Goal: Answer question/provide support: Share knowledge or assist other users

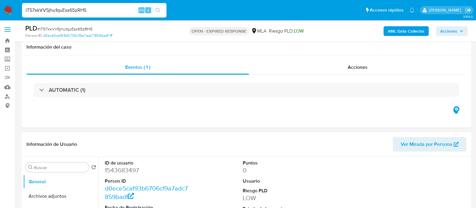
select select "10"
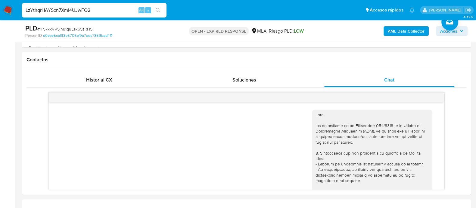
scroll to position [618, 0]
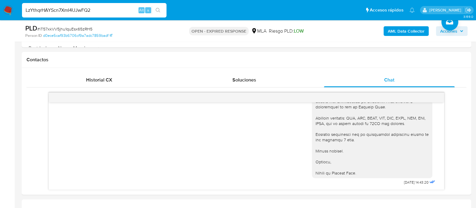
type input "LzYthqrHAYScn7XmI4UJwFQ2"
click at [89, 9] on input "LzYthqrHAYScn7XmI4UJwFQ2" at bounding box center [94, 10] width 145 height 8
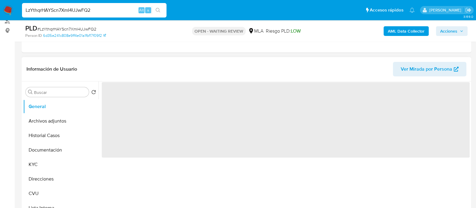
select select "10"
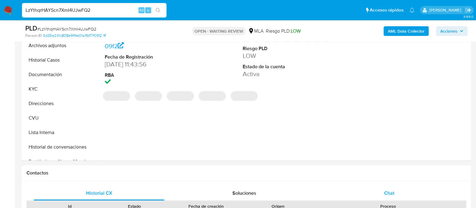
scroll to position [188, 0]
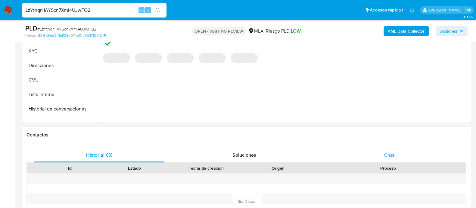
click at [377, 159] on div "Chat" at bounding box center [389, 155] width 131 height 14
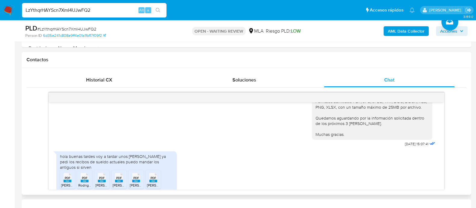
scroll to position [453, 0]
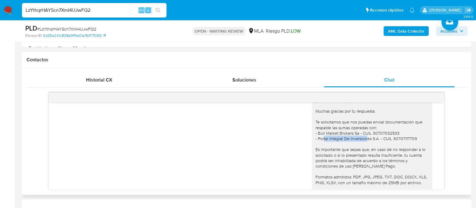
drag, startPoint x: 323, startPoint y: 150, endPoint x: 366, endPoint y: 149, distance: 43.1
click at [366, 149] on div "Hola Oriel, Muchas gracias por tu respuesta. Te solicitamos que nos puedas envi…" at bounding box center [372, 154] width 113 height 115
click at [361, 154] on div "Hola Oriel, Muchas gracias por tu respuesta. Te solicitamos que nos puedas envi…" at bounding box center [372, 154] width 113 height 115
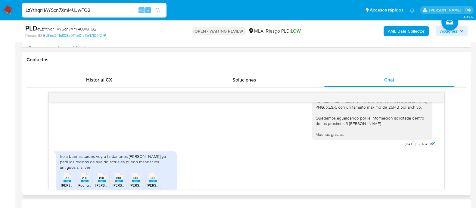
scroll to position [566, 0]
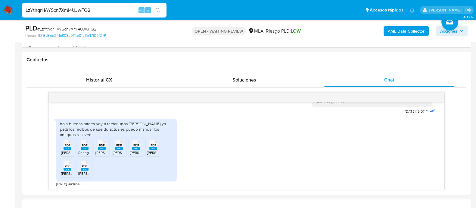
click at [113, 11] on input "LzYthqrHAYScn7XmI4UJwFQ2" at bounding box center [94, 10] width 145 height 8
click at [71, 11] on input "LzYthqrHAYScn7XmI4UJwFQ2" at bounding box center [94, 10] width 145 height 8
paste input "7GzBtNfuEcwis4yRsdZ8EXVD"
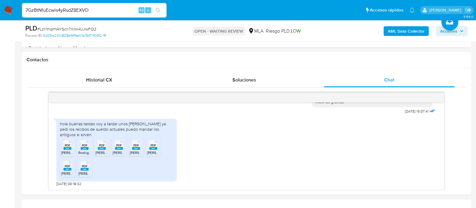
type input "7GzBtNfuEcwis4yRsdZ8EXVD"
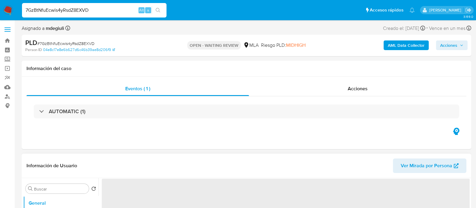
select select "10"
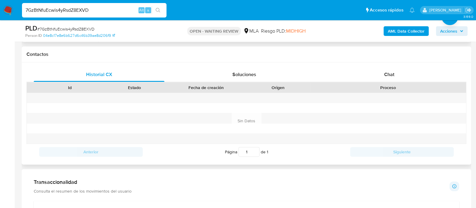
scroll to position [226, 0]
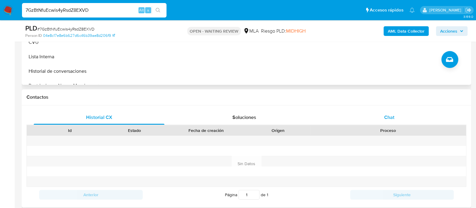
click at [379, 113] on div "Chat" at bounding box center [389, 117] width 131 height 14
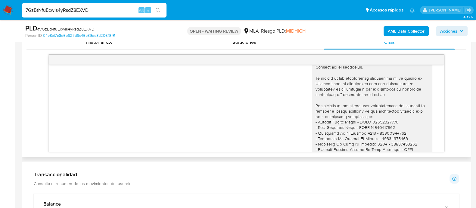
scroll to position [206, 0]
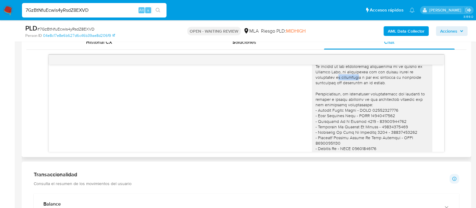
drag, startPoint x: 333, startPoint y: 80, endPoint x: 354, endPoint y: 80, distance: 21.1
click at [354, 80] on div at bounding box center [372, 132] width 113 height 181
drag, startPoint x: 360, startPoint y: 82, endPoint x: 395, endPoint y: 86, distance: 35.2
click at [395, 86] on div at bounding box center [372, 132] width 113 height 181
drag, startPoint x: 322, startPoint y: 109, endPoint x: 360, endPoint y: 108, distance: 37.7
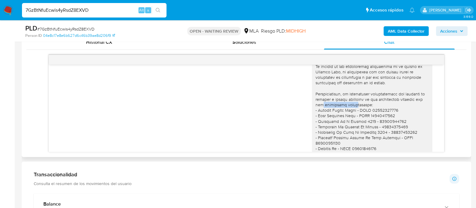
click at [358, 108] on div at bounding box center [372, 132] width 113 height 181
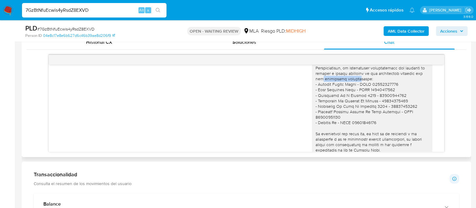
scroll to position [243, 0]
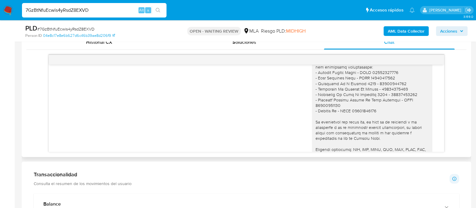
click at [317, 89] on div at bounding box center [372, 94] width 113 height 181
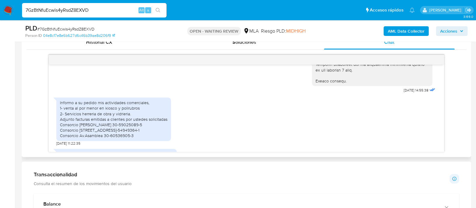
scroll to position [356, 0]
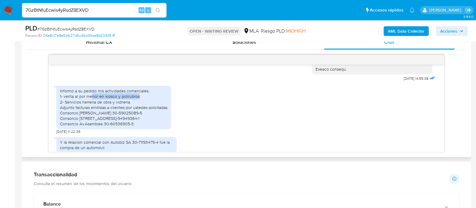
drag, startPoint x: 93, startPoint y: 101, endPoint x: 146, endPoint y: 100, distance: 52.1
click at [146, 100] on div "Informo a su pedido mis actividades comerciales, 1- venta al por menor en kiosc…" at bounding box center [114, 107] width 108 height 38
drag, startPoint x: 75, startPoint y: 110, endPoint x: 108, endPoint y: 109, distance: 33.2
click at [108, 109] on div "Informo a su pedido mis actividades comerciales, 1- venta al por menor en kiosc…" at bounding box center [114, 107] width 108 height 38
click at [98, 107] on div "Informo a su pedido mis actividades comerciales, 1- venta al por menor en kiosc…" at bounding box center [114, 107] width 108 height 38
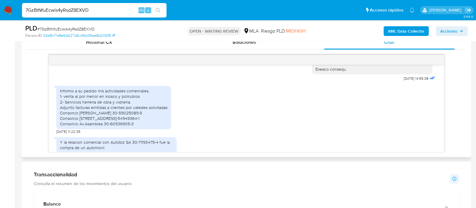
scroll to position [394, 0]
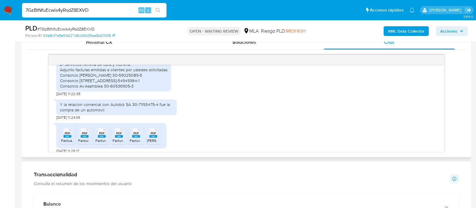
click at [111, 109] on div "Y la relacion comercial con Autobiz SA 30-71193475-4 fue la compra de un automo…" at bounding box center [116, 107] width 113 height 11
click at [99, 112] on div "Y la relacion comercial con Autobiz SA 30-71193475-4 fue la compra de un automo…" at bounding box center [116, 107] width 113 height 11
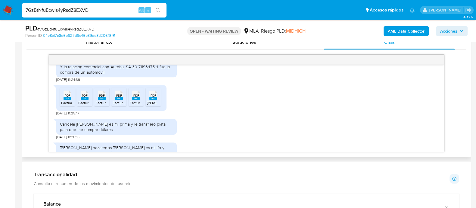
drag, startPoint x: 139, startPoint y: 132, endPoint x: 170, endPoint y: 133, distance: 30.5
click at [170, 132] on div "Candela Yulisa Pinto es mi prima y le transfiero plata para que me compre dólar…" at bounding box center [116, 126] width 113 height 11
click at [159, 130] on div "Candela Yulisa Pinto es mi prima y le transfiero plata para que me compre dólar…" at bounding box center [116, 126] width 113 height 11
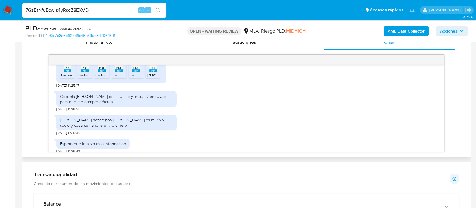
scroll to position [469, 0]
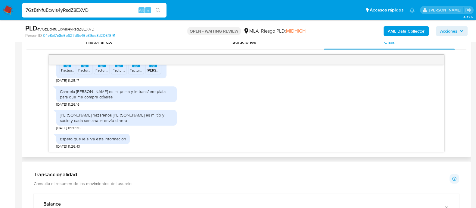
click at [90, 92] on div "Candela Yulisa Pinto es mi prima y le transfiero plata para que me compre dólar…" at bounding box center [116, 94] width 113 height 11
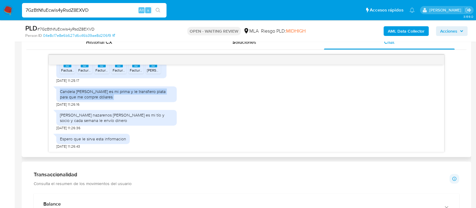
click at [90, 92] on div "Candela Yulisa Pinto es mi prima y le transfiero plata para que me compre dólar…" at bounding box center [116, 94] width 113 height 11
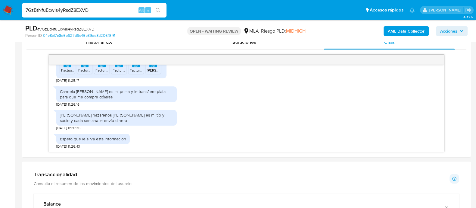
click at [83, 7] on input "7GzBtNfuEcwis4yRsdZ8EXVD" at bounding box center [94, 10] width 145 height 8
paste input "vPlx5F7SW6FCTRWiuPQEOKqw"
type input "vPlx5F7SW6FCTRWiuPQEOKqw"
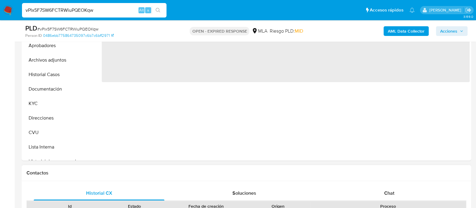
select select "10"
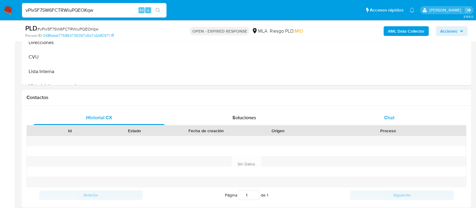
scroll to position [226, 0]
click at [380, 112] on div "Chat" at bounding box center [389, 117] width 131 height 14
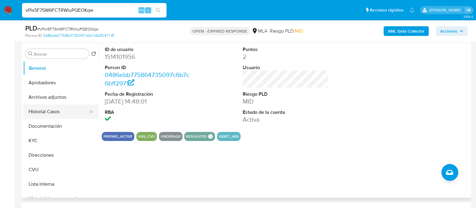
scroll to position [113, 0]
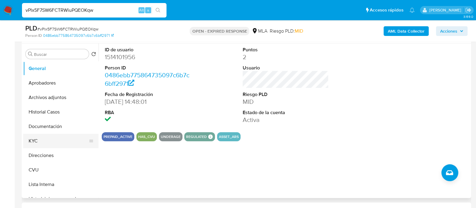
click at [39, 136] on button "KYC" at bounding box center [58, 140] width 71 height 14
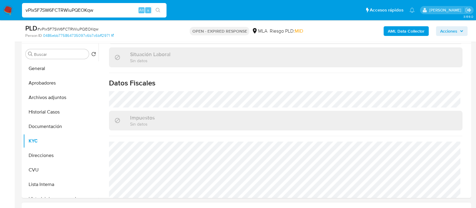
scroll to position [322, 0]
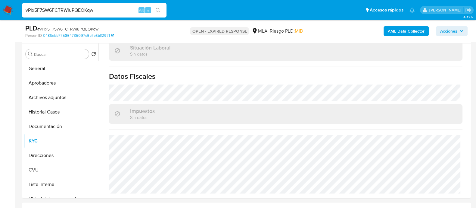
click at [89, 14] on input "vPlx5F7SW6FCTRWiuPQEOKqw" at bounding box center [94, 10] width 145 height 8
paste input "LFDLYfcEuhTbFyOzFM63INbK"
type input "LFDLYfcEuhTbFyOzFM63INbK"
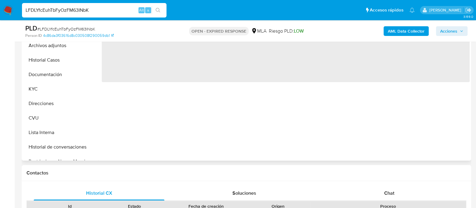
select select "10"
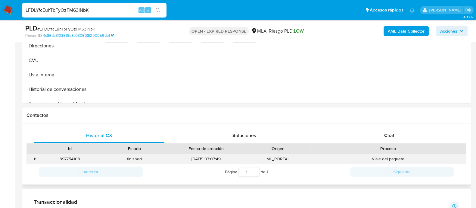
scroll to position [226, 0]
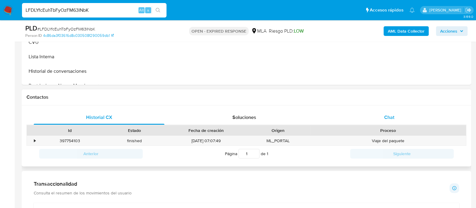
click at [384, 115] on span "Chat" at bounding box center [389, 117] width 10 height 7
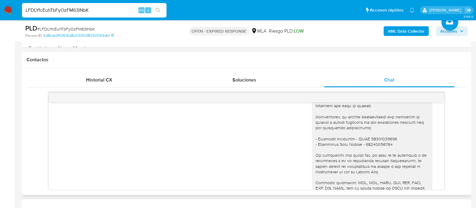
scroll to position [401, 0]
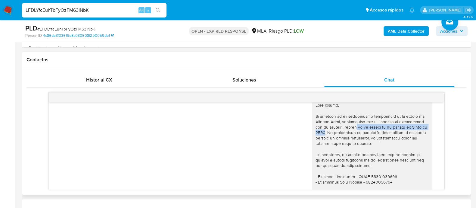
drag, startPoint x: 350, startPoint y: 135, endPoint x: 319, endPoint y: 142, distance: 31.6
click at [319, 142] on div at bounding box center [372, 189] width 113 height 175
click at [77, 12] on input "LFDLYfcEuhTbFyOzFM63INbK" at bounding box center [94, 10] width 145 height 8
paste input "qbqFGYiz7a7Q4gVEX71IMeo2"
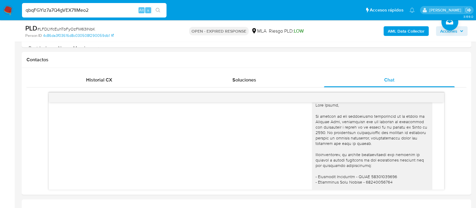
type input "qbqFGYiz7a7Q4gVEX71IMeo2"
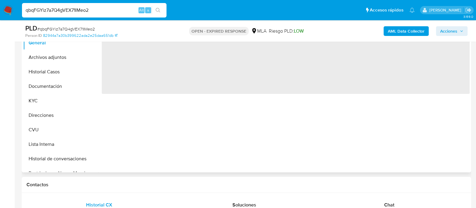
scroll to position [150, 0]
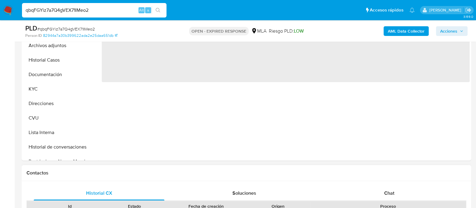
select select "10"
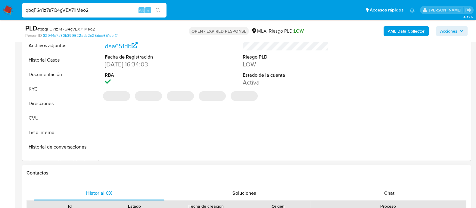
click at [378, 188] on div "Chat" at bounding box center [389, 193] width 131 height 14
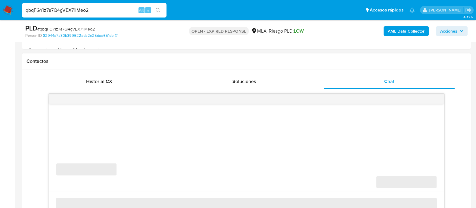
scroll to position [263, 0]
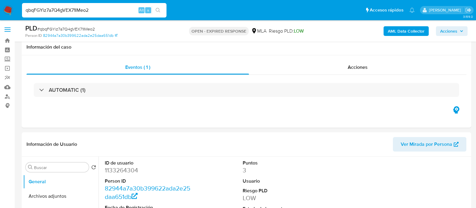
select select "10"
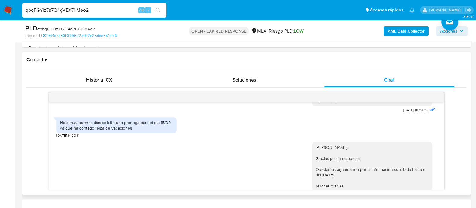
scroll to position [741, 0]
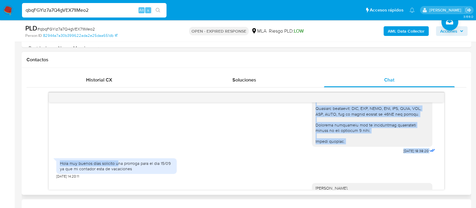
drag, startPoint x: 139, startPoint y: 103, endPoint x: 172, endPoint y: 121, distance: 37.5
click at [172, 121] on div "18/08/2025 17:25:58 Hola, Esperamos que te encuentres muy bien. Te consultamos …" at bounding box center [247, 145] width 396 height 87
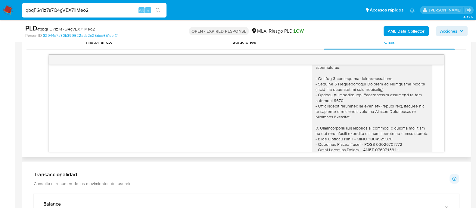
scroll to position [515, 0]
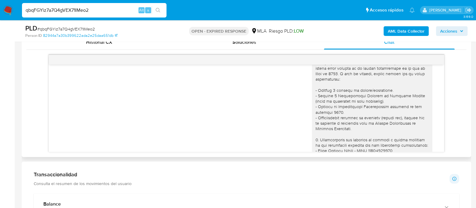
click at [342, 94] on div at bounding box center [372, 134] width 113 height 246
drag, startPoint x: 370, startPoint y: 83, endPoint x: 330, endPoint y: 90, distance: 40.6
click at [330, 90] on div at bounding box center [372, 134] width 113 height 246
click at [330, 91] on div at bounding box center [372, 134] width 113 height 246
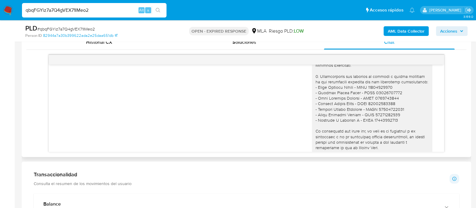
scroll to position [590, 0]
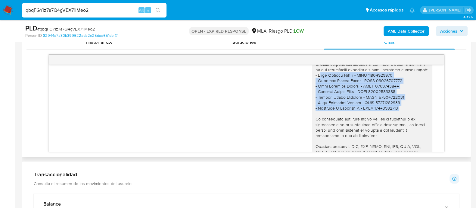
drag, startPoint x: 315, startPoint y: 95, endPoint x: 394, endPoint y: 133, distance: 88.5
click at [394, 133] on div at bounding box center [372, 58] width 113 height 246
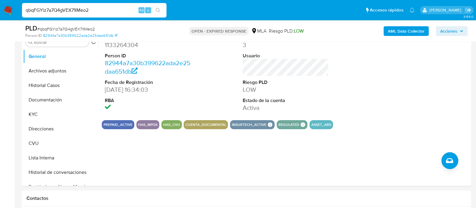
scroll to position [113, 0]
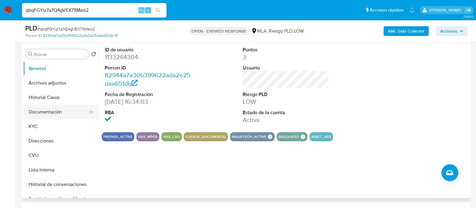
click at [38, 111] on button "Documentación" at bounding box center [58, 112] width 71 height 14
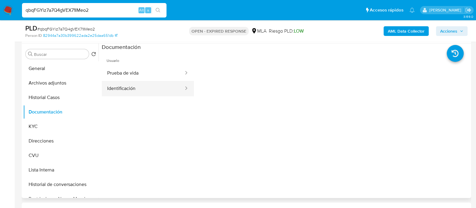
click at [123, 90] on button "Identificación" at bounding box center [143, 88] width 83 height 15
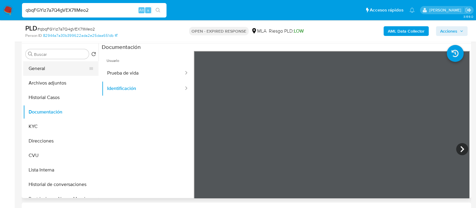
click at [49, 68] on button "General" at bounding box center [58, 68] width 71 height 14
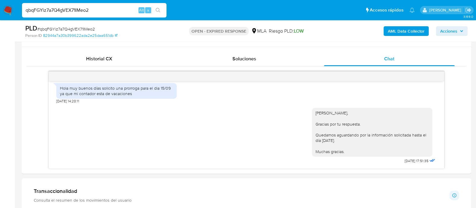
scroll to position [301, 0]
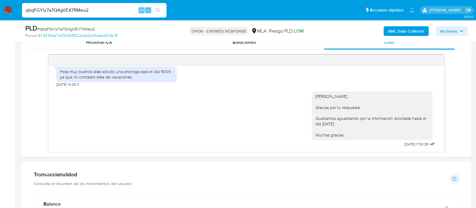
click at [10, 7] on img at bounding box center [8, 10] width 10 height 10
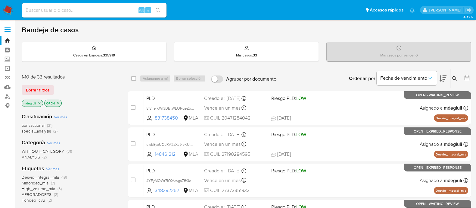
click at [455, 76] on icon at bounding box center [455, 78] width 5 height 5
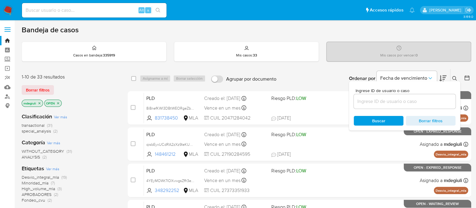
click at [412, 99] on input at bounding box center [405, 101] width 102 height 8
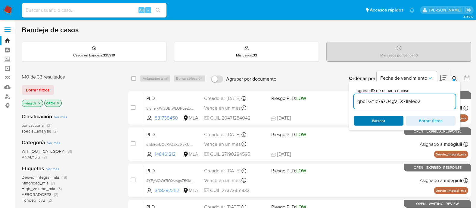
type input "qbqFGYiz7a7Q4gVEX71IMeo2"
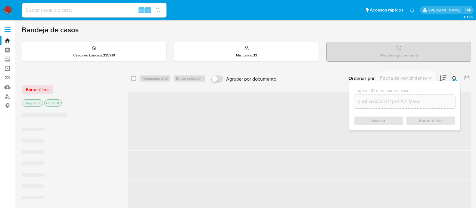
click at [375, 117] on div "Buscar Borrar filtros" at bounding box center [405, 121] width 102 height 10
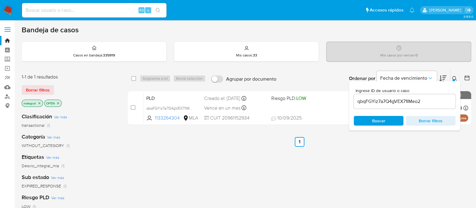
click at [131, 76] on span at bounding box center [133, 78] width 5 height 5
drag, startPoint x: 132, startPoint y: 79, endPoint x: 137, endPoint y: 79, distance: 4.8
click at [132, 79] on input "checkbox" at bounding box center [133, 78] width 5 height 5
checkbox input "true"
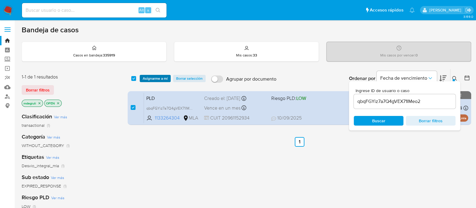
click at [153, 80] on span "Asignarme a mí" at bounding box center [155, 78] width 25 height 6
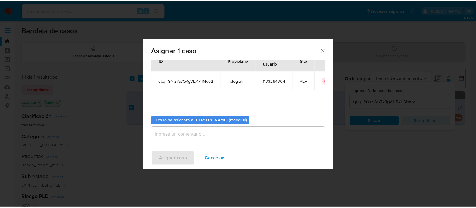
scroll to position [31, 0]
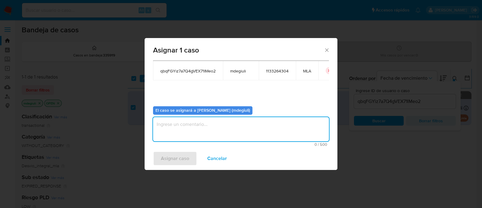
click at [191, 126] on textarea "assign-modal" at bounding box center [241, 129] width 176 height 24
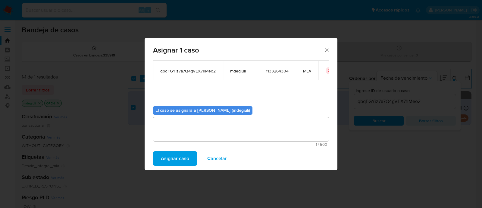
click at [183, 152] on span "Asignar caso" at bounding box center [175, 158] width 28 height 13
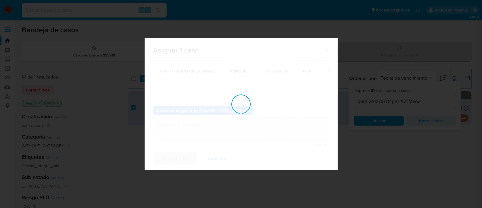
checkbox input "false"
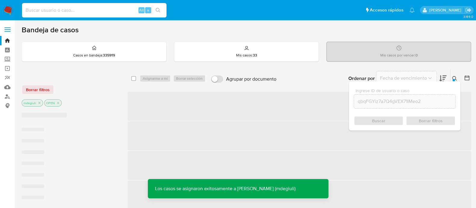
click at [100, 11] on input at bounding box center [94, 10] width 145 height 8
paste input "qbqFGYiz7a7Q4gVEX71IMeo2"
type input "qbqFGYiz7a7Q4gVEX71IMeo2"
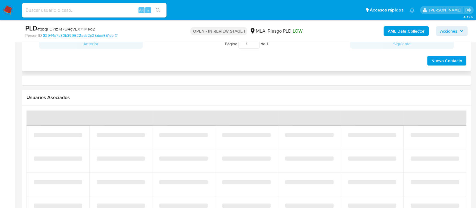
select select "10"
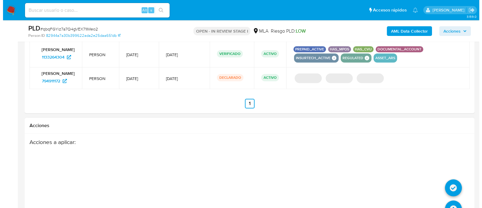
scroll to position [876, 0]
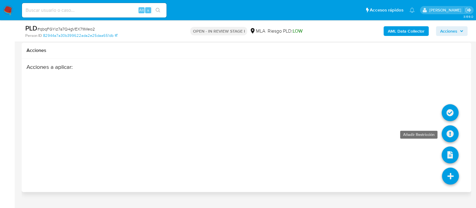
click at [450, 132] on icon at bounding box center [450, 133] width 17 height 17
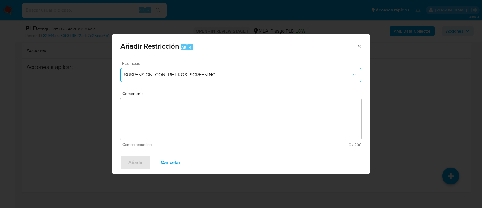
click at [215, 73] on span "SUSPENSION_CON_RETIROS_SCREENING" at bounding box center [238, 75] width 228 height 6
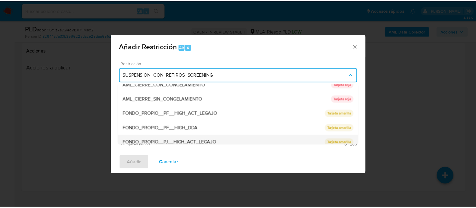
scroll to position [128, 0]
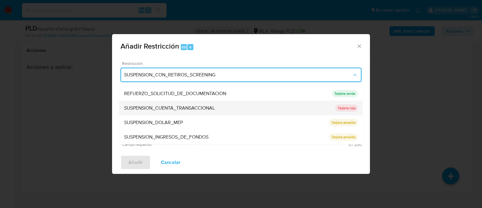
click at [207, 110] on span "SUSPENSION_CUENTA_TRANSACCIONAL" at bounding box center [169, 108] width 91 height 6
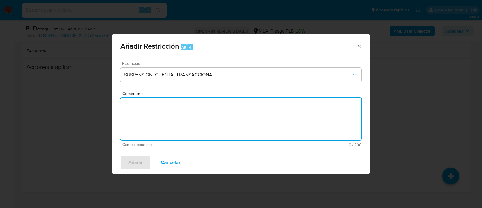
click at [196, 111] on textarea "Comentario" at bounding box center [241, 119] width 241 height 42
type textarea "AML"
click at [131, 160] on span "Añadir" at bounding box center [135, 161] width 14 height 13
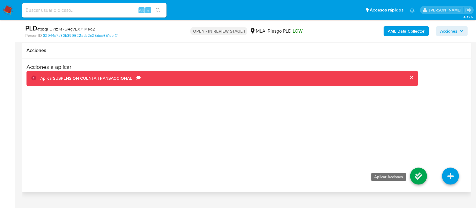
click at [421, 175] on icon at bounding box center [418, 175] width 17 height 17
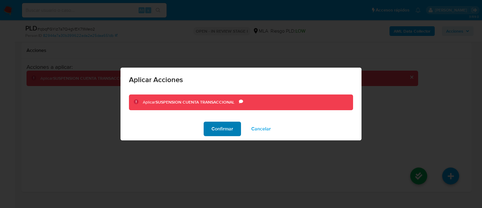
click at [230, 128] on span "Confirmar" at bounding box center [223, 128] width 22 height 13
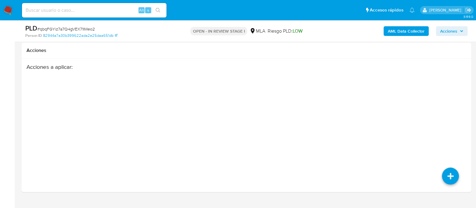
click at [79, 12] on input at bounding box center [94, 10] width 145 height 8
paste input "aA4Up7BvziFYMTPQiFllt6a1"
type input "aA4Up7BvziFYMTPQiFllt6a1"
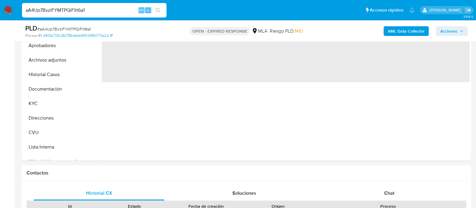
select select "10"
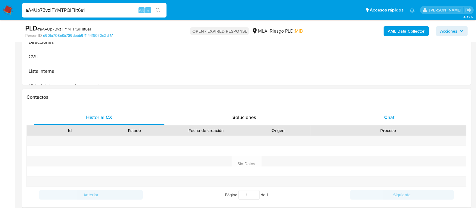
click at [385, 114] on span "Chat" at bounding box center [389, 117] width 10 height 7
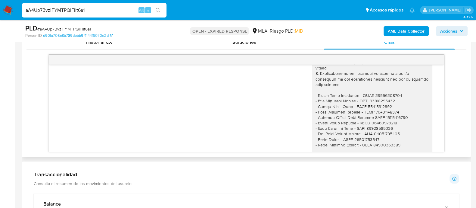
scroll to position [444, 0]
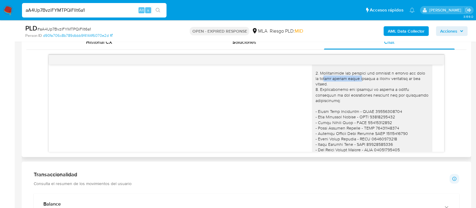
drag, startPoint x: 329, startPoint y: 89, endPoint x: 352, endPoint y: 96, distance: 24.3
click at [366, 89] on div at bounding box center [372, 130] width 113 height 219
click at [352, 96] on div at bounding box center [372, 130] width 113 height 219
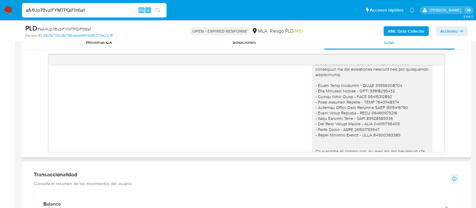
scroll to position [482, 0]
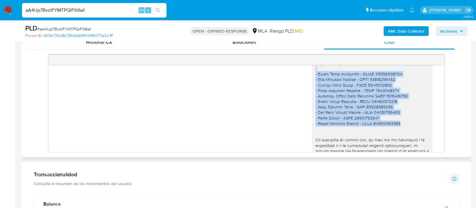
drag, startPoint x: 392, startPoint y: 134, endPoint x: 313, endPoint y: 78, distance: 96.2
click at [316, 78] on div at bounding box center [372, 92] width 113 height 219
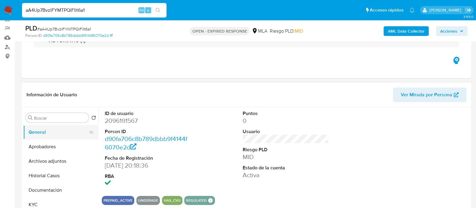
scroll to position [37, 0]
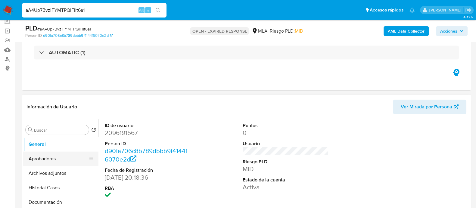
click at [45, 158] on button "Aprobadores" at bounding box center [58, 158] width 71 height 14
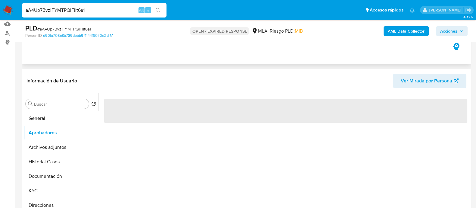
scroll to position [75, 0]
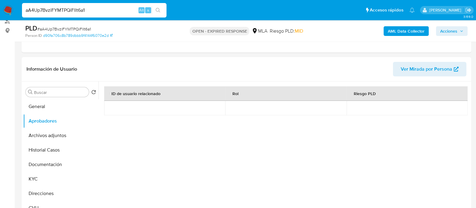
click at [74, 10] on input "aA4Up7BvziFYMTPQiFllt6a1" at bounding box center [94, 10] width 145 height 8
paste input "cctx2O3h4va5098xt1jVWRmg"
type input "cctx2O3h4va5098xt1jVWRmg"
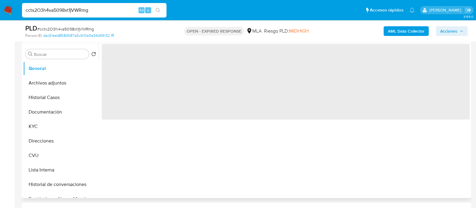
select select "10"
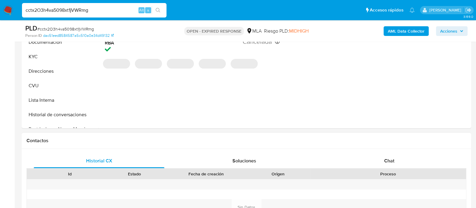
scroll to position [226, 0]
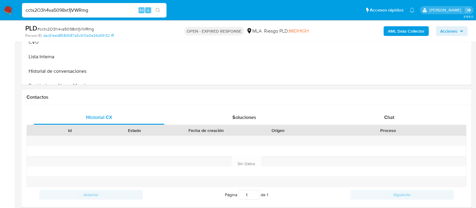
click at [383, 108] on div "Historial CX Soluciones Chat Id Estado Fecha de creación Origen Proceso Anterio…" at bounding box center [247, 156] width 450 height 102
click at [378, 116] on div "Chat" at bounding box center [389, 117] width 131 height 14
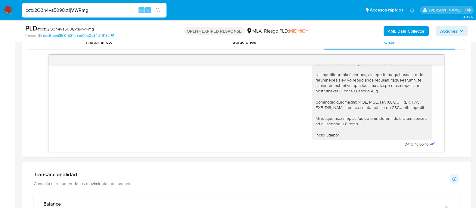
scroll to position [574, 0]
click at [75, 8] on input "cctx2O3h4va5098xt1jVWRmg" at bounding box center [94, 10] width 145 height 8
click at [74, 8] on input "cctx2O3h4va5098xt1jVWRmg" at bounding box center [94, 10] width 145 height 8
paste input "iT57xkVV5jhu1quEsx65zRH5"
type input "iT57xkVV5jhu1quEsx65zRH5"
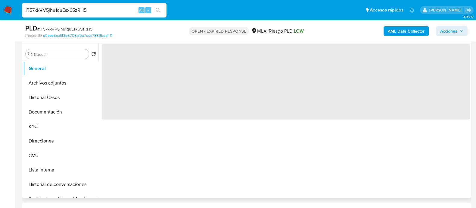
select select "10"
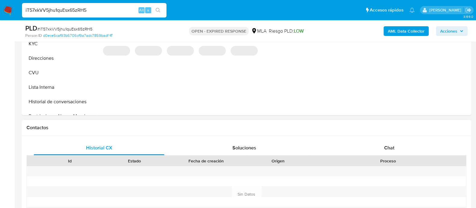
scroll to position [226, 0]
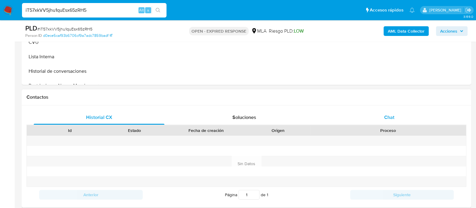
click at [385, 114] on span "Chat" at bounding box center [389, 117] width 10 height 7
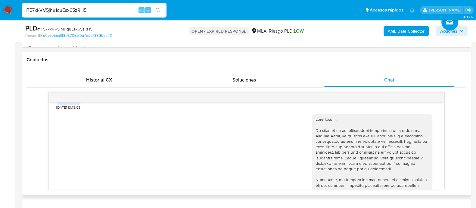
scroll to position [430, 0]
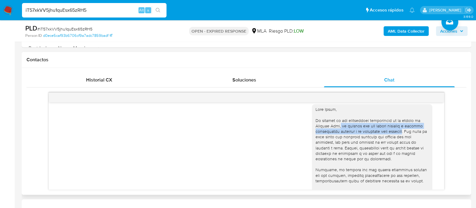
drag, startPoint x: 338, startPoint y: 133, endPoint x: 401, endPoint y: 140, distance: 63.6
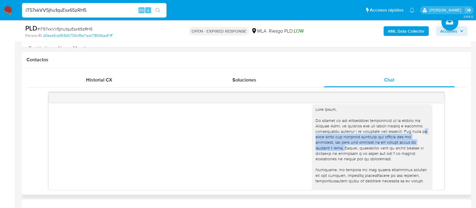
drag, startPoint x: 312, startPoint y: 146, endPoint x: 346, endPoint y: 155, distance: 35.7
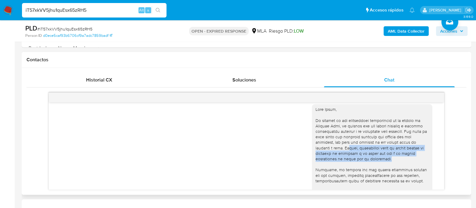
drag, startPoint x: 345, startPoint y: 156, endPoint x: 386, endPoint y: 168, distance: 42.7
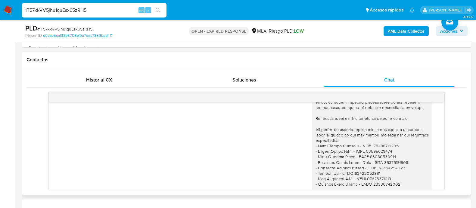
scroll to position [503, 0]
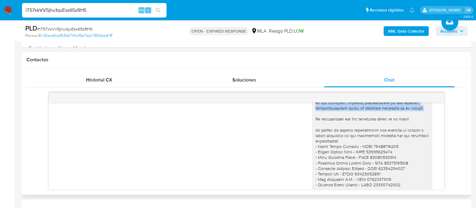
drag, startPoint x: 324, startPoint y: 106, endPoint x: 419, endPoint y: 116, distance: 95.4
click at [419, 116] on div at bounding box center [372, 157] width 113 height 246
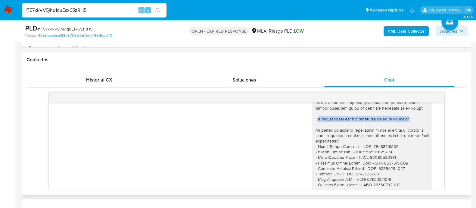
drag, startPoint x: 311, startPoint y: 128, endPoint x: 415, endPoint y: 128, distance: 103.9
click at [415, 128] on div at bounding box center [372, 157] width 113 height 246
click at [326, 143] on div at bounding box center [372, 157] width 113 height 246
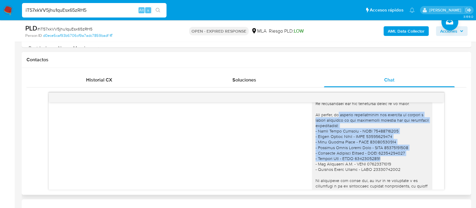
scroll to position [540, 0]
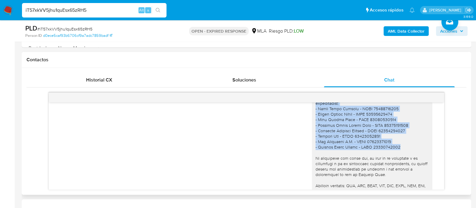
drag, startPoint x: 362, startPoint y: 139, endPoint x: 395, endPoint y: 158, distance: 37.8
click at [395, 158] on div at bounding box center [372, 119] width 113 height 246
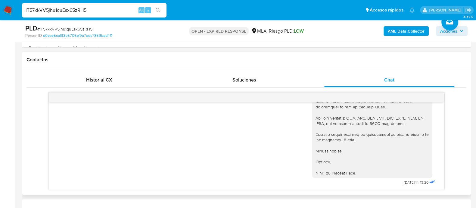
scroll to position [612, 0]
click at [67, 9] on input "iT57xkVV5jhu1quEsx65zRH5" at bounding box center [94, 10] width 145 height 8
paste input "qbqFGYiz7a7Q4gVEX71IMeo2"
type input "qbqFGYiz7a7Q4gVEX71IMeo2"
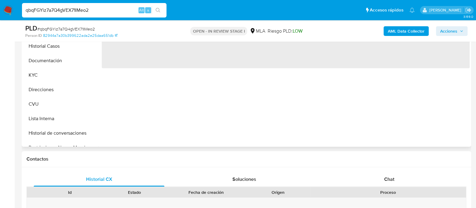
select select "10"
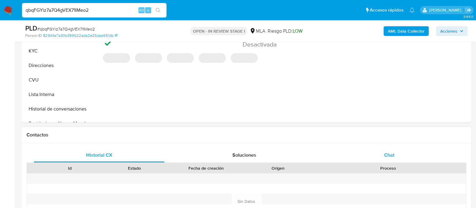
click at [394, 157] on span "Chat" at bounding box center [389, 154] width 10 height 7
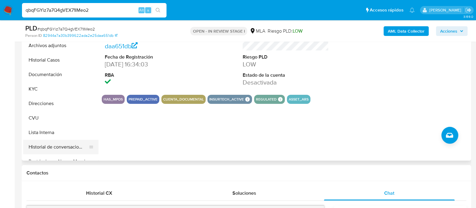
scroll to position [37, 0]
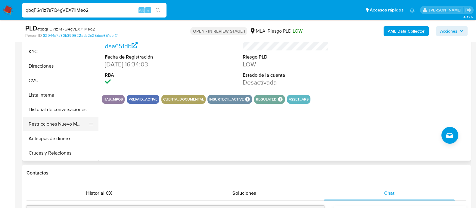
click at [54, 125] on button "Restricciones Nuevo Mundo" at bounding box center [58, 124] width 71 height 14
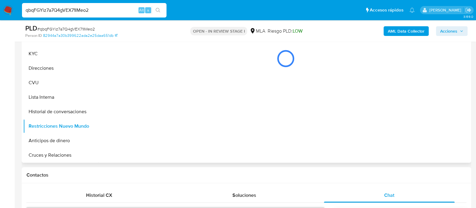
scroll to position [113, 0]
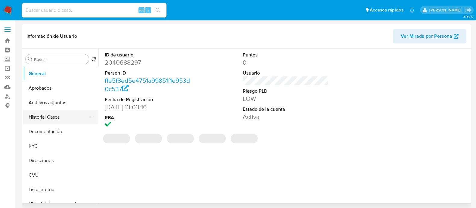
select select "10"
